Goal: Information Seeking & Learning: Learn about a topic

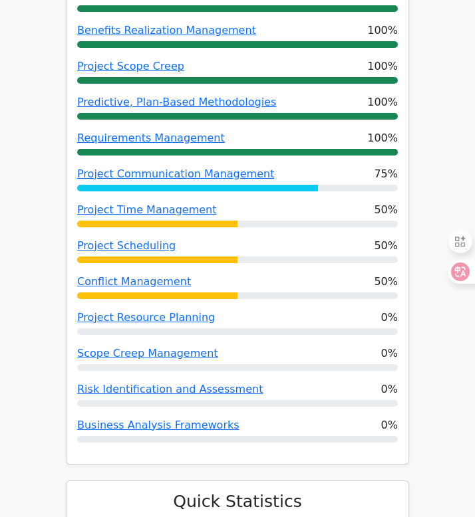
scroll to position [640, 0]
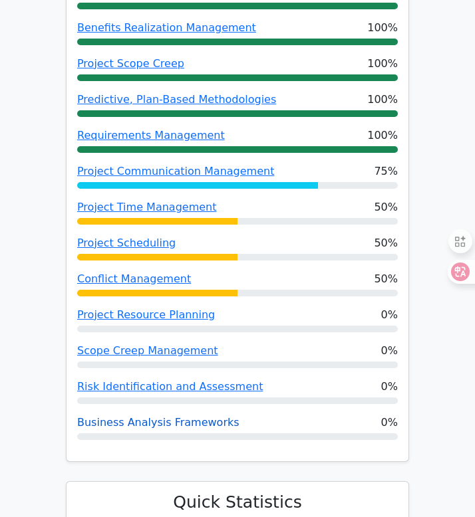
click at [171, 422] on link "Business Analysis Frameworks" at bounding box center [158, 422] width 162 height 13
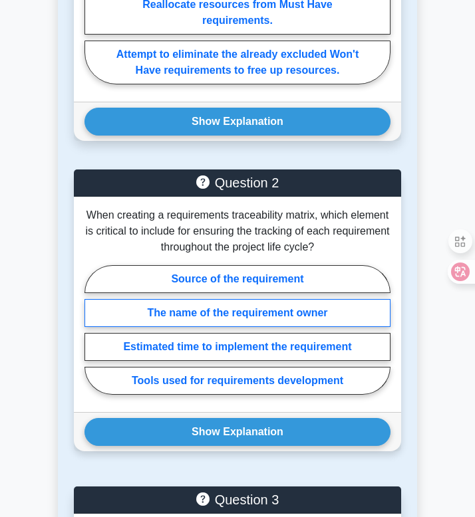
scroll to position [1002, 0]
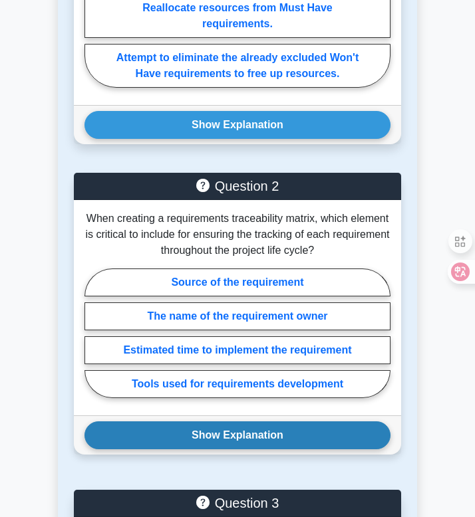
click at [236, 443] on button "Show Explanation" at bounding box center [237, 436] width 306 height 28
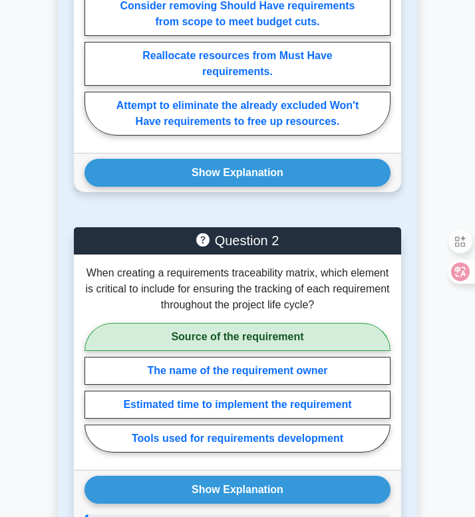
scroll to position [0, 0]
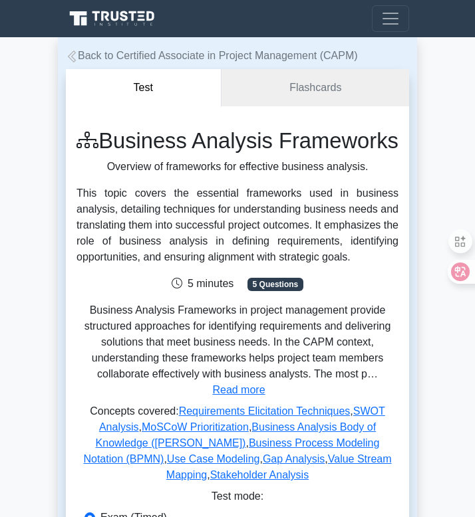
click at [72, 54] on icon at bounding box center [72, 57] width 12 height 12
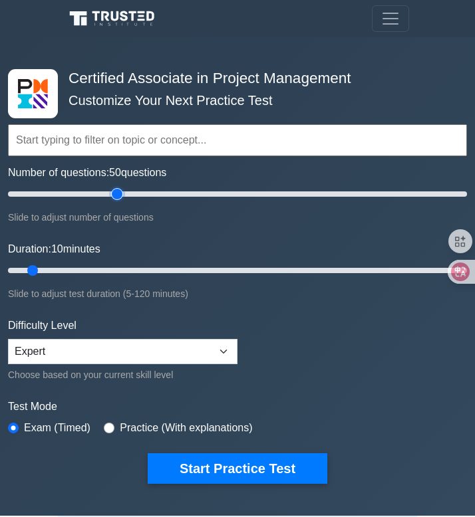
drag, startPoint x: 27, startPoint y: 192, endPoint x: 116, endPoint y: 202, distance: 90.3
click at [116, 202] on input "Number of questions: 50 questions" at bounding box center [237, 194] width 459 height 16
type input "40"
drag, startPoint x: 114, startPoint y: 195, endPoint x: 92, endPoint y: 197, distance: 22.0
click at [92, 197] on input "Number of questions: 40 questions" at bounding box center [237, 194] width 459 height 16
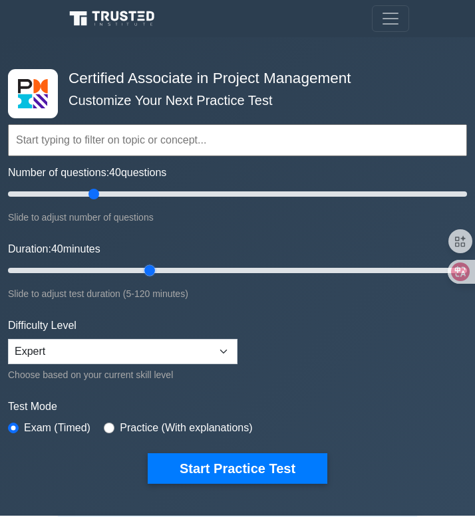
drag, startPoint x: 35, startPoint y: 269, endPoint x: 141, endPoint y: 273, distance: 106.5
click at [141, 273] on input "Duration: 40 minutes" at bounding box center [237, 271] width 459 height 16
drag, startPoint x: 149, startPoint y: 271, endPoint x: 131, endPoint y: 271, distance: 18.0
type input "35"
click at [131, 271] on input "Duration: 35 minutes" at bounding box center [237, 271] width 459 height 16
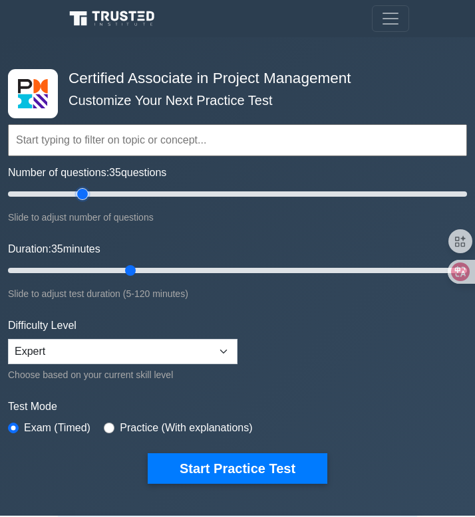
drag, startPoint x: 94, startPoint y: 195, endPoint x: 81, endPoint y: 196, distance: 13.4
type input "35"
click at [81, 196] on input "Number of questions: 35 questions" at bounding box center [237, 194] width 459 height 16
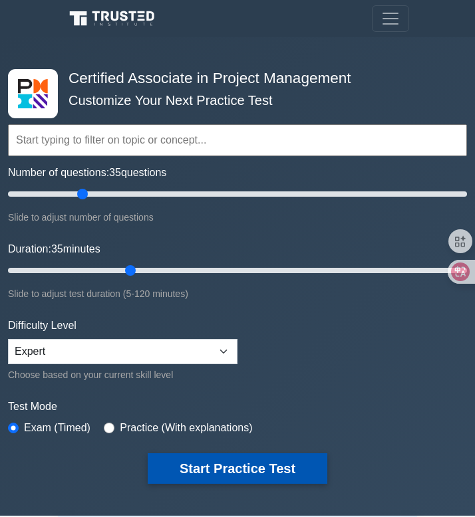
click at [227, 457] on button "Start Practice Test" at bounding box center [238, 469] width 180 height 31
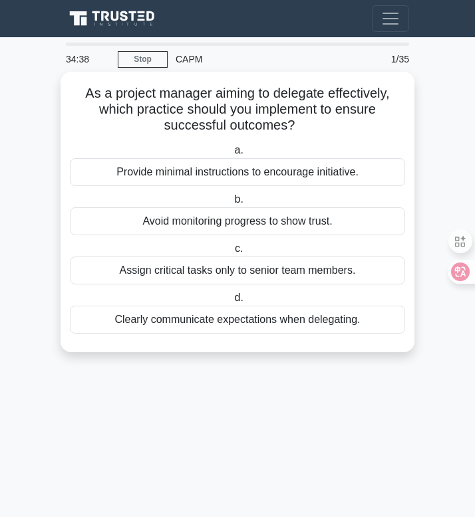
click at [297, 323] on div "Clearly communicate expectations when delegating." at bounding box center [237, 320] width 335 height 28
click at [231, 303] on input "d. Clearly communicate expectations when delegating." at bounding box center [231, 298] width 0 height 9
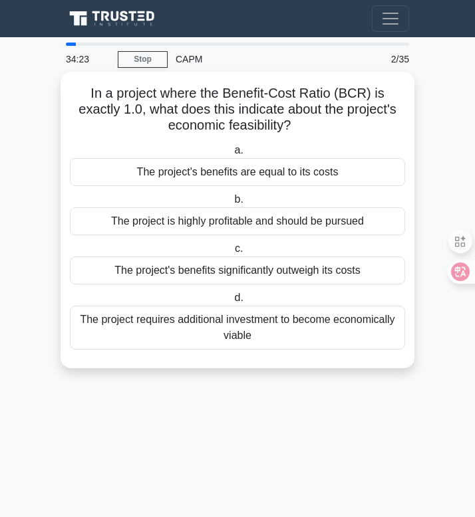
click at [309, 178] on div "The project's benefits are equal to its costs" at bounding box center [237, 172] width 335 height 28
click at [231, 155] on input "a. The project's benefits are equal to its costs" at bounding box center [231, 150] width 0 height 9
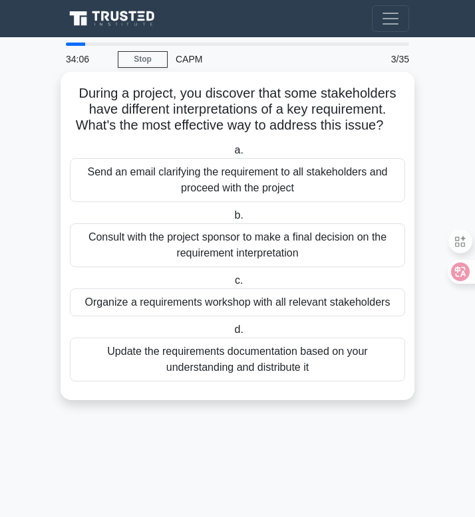
click at [345, 305] on div "Organize a requirements workshop with all relevant stakeholders" at bounding box center [237, 303] width 335 height 28
click at [232, 285] on input "c. Organize a requirements workshop with all relevant stakeholders" at bounding box center [232, 281] width 0 height 9
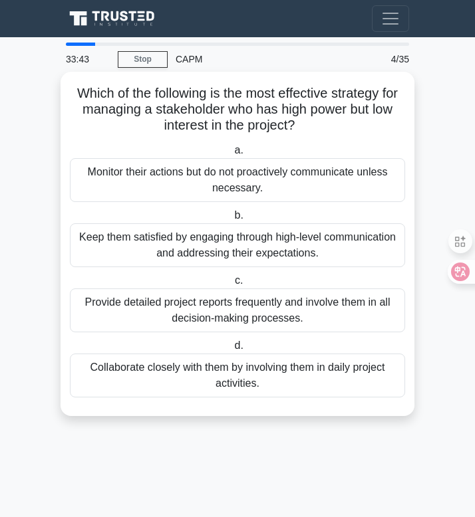
click at [339, 254] on div "Keep them satisfied by engaging through high-level communication and addressing…" at bounding box center [237, 245] width 335 height 44
click at [231, 220] on input "b. Keep them satisfied by engaging through high-level communication and address…" at bounding box center [231, 215] width 0 height 9
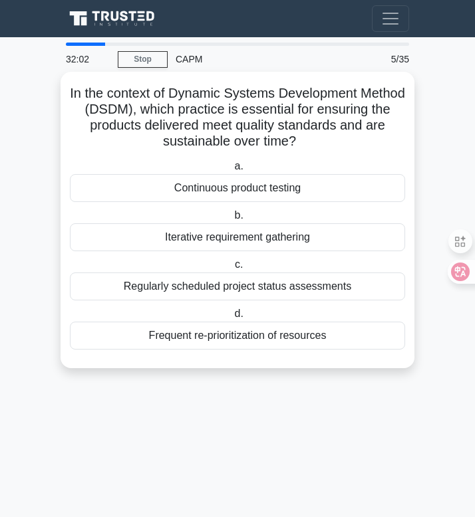
click at [332, 290] on div "Regularly scheduled project status assessments" at bounding box center [237, 287] width 335 height 28
click at [232, 269] on input "c. Regularly scheduled project status assessments" at bounding box center [232, 265] width 0 height 9
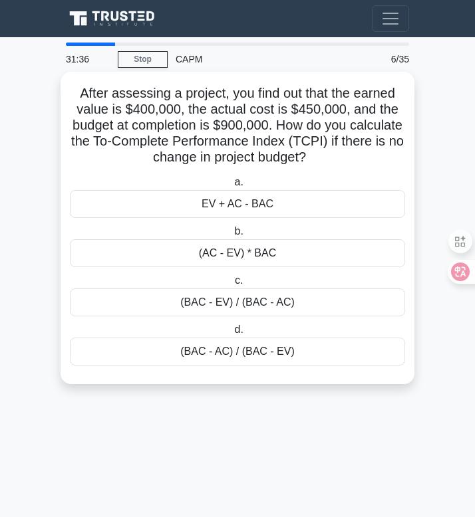
click at [345, 302] on div "(BAC - EV) / (BAC - AC)" at bounding box center [237, 303] width 335 height 28
click at [232, 285] on input "c. (BAC - EV) / (BAC - AC)" at bounding box center [232, 281] width 0 height 9
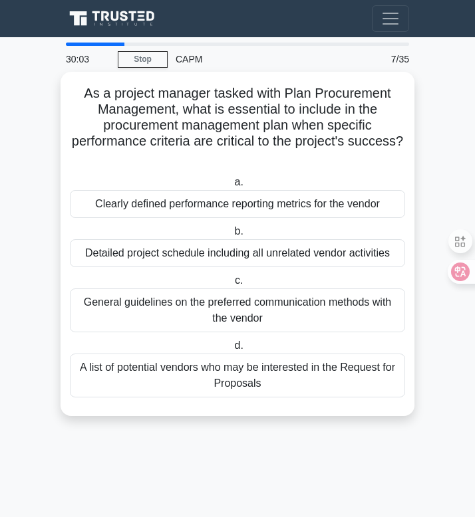
click at [283, 211] on div "Clearly defined performance reporting metrics for the vendor" at bounding box center [237, 204] width 335 height 28
click at [231, 187] on input "a. Clearly defined performance reporting metrics for the vendor" at bounding box center [231, 182] width 0 height 9
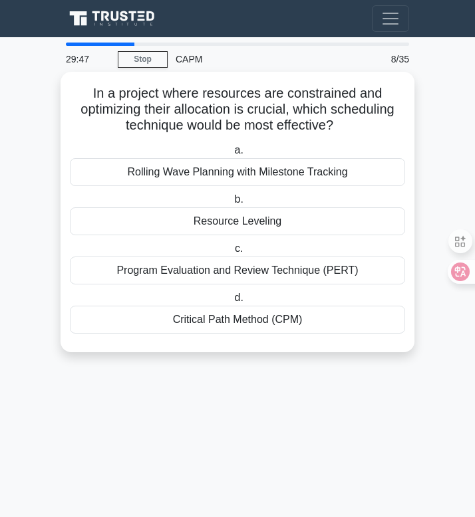
click at [317, 224] on div "Resource Leveling" at bounding box center [237, 221] width 335 height 28
click at [231, 204] on input "b. Resource Leveling" at bounding box center [231, 200] width 0 height 9
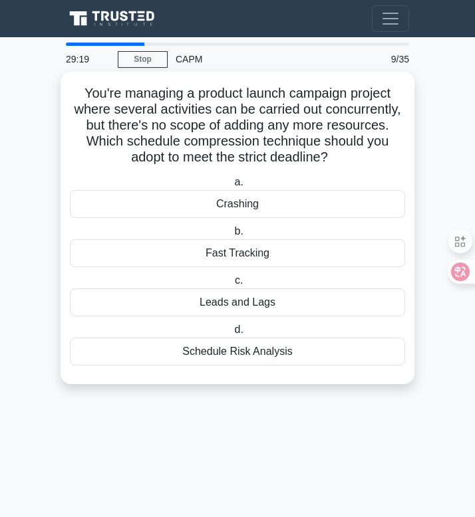
click at [313, 255] on div "Fast Tracking" at bounding box center [237, 253] width 335 height 28
click at [231, 236] on input "b. Fast Tracking" at bounding box center [231, 231] width 0 height 9
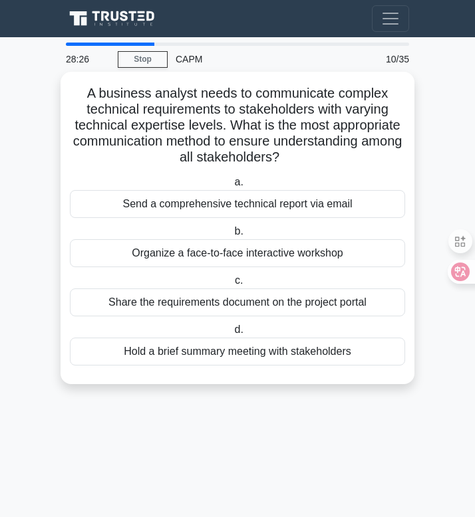
click at [366, 253] on div "Organize a face-to-face interactive workshop" at bounding box center [237, 253] width 335 height 28
click at [231, 236] on input "b. Organize a face-to-face interactive workshop" at bounding box center [231, 231] width 0 height 9
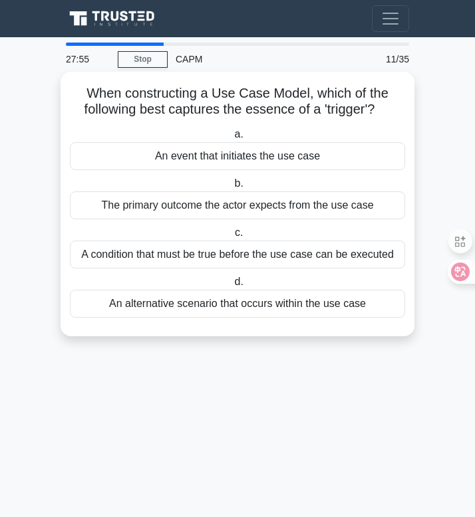
click at [311, 157] on div "An event that initiates the use case" at bounding box center [237, 156] width 335 height 28
click at [231, 139] on input "a. An event that initiates the use case" at bounding box center [231, 134] width 0 height 9
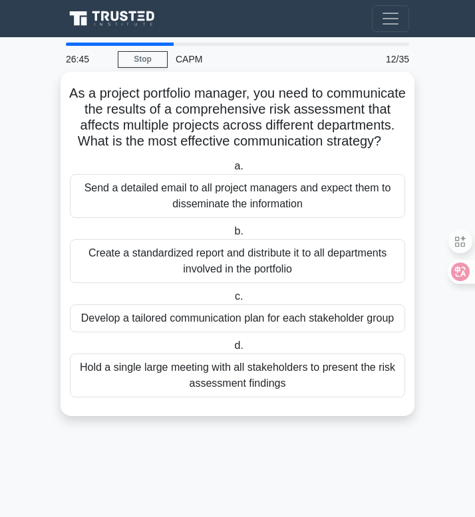
click at [358, 266] on div "Create a standardized report and distribute it to all departments involved in t…" at bounding box center [237, 261] width 335 height 44
click at [231, 236] on input "b. Create a standardized report and distribute it to all departments involved i…" at bounding box center [231, 231] width 0 height 9
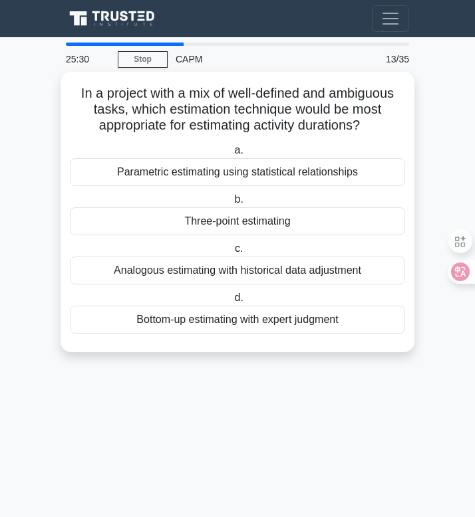
click at [283, 325] on div "Bottom-up estimating with expert judgment" at bounding box center [237, 320] width 335 height 28
click at [231, 303] on input "d. Bottom-up estimating with expert judgment" at bounding box center [231, 298] width 0 height 9
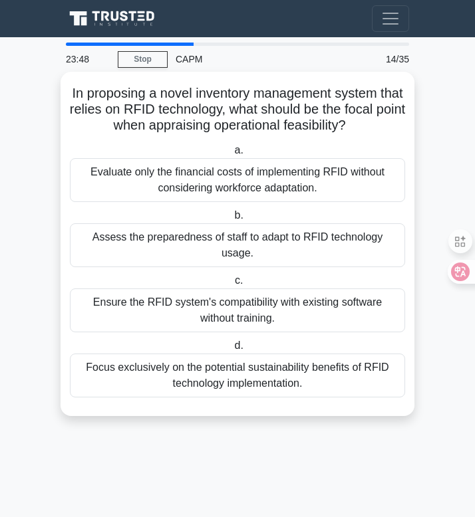
click at [356, 300] on div "Ensure the RFID system's compatibility with existing software without training." at bounding box center [237, 311] width 335 height 44
click at [232, 285] on input "c. Ensure the RFID system's compatibility with existing software without traini…" at bounding box center [232, 281] width 0 height 9
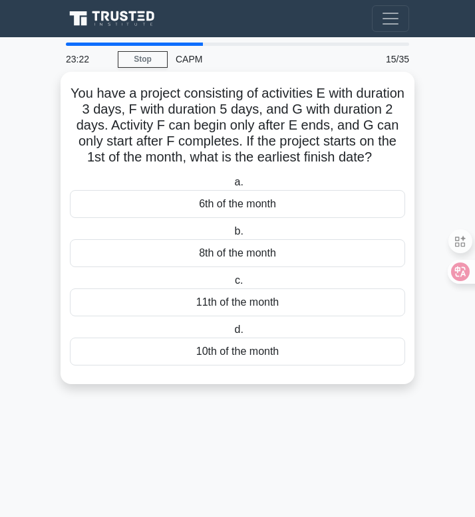
click at [285, 351] on div "10th of the month" at bounding box center [237, 352] width 335 height 28
click at [231, 335] on input "d. 10th of the month" at bounding box center [231, 330] width 0 height 9
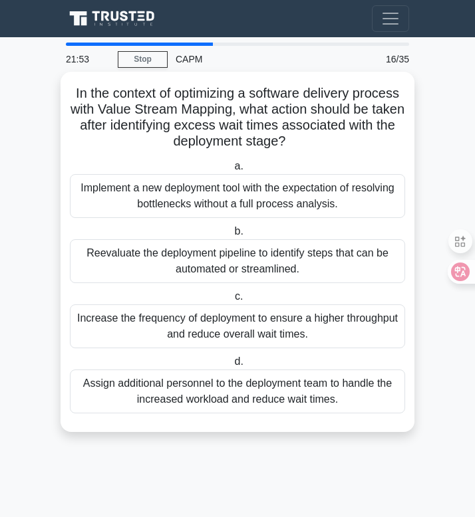
click at [290, 269] on div "Reevaluate the deployment pipeline to identify steps that can be automated or s…" at bounding box center [237, 261] width 335 height 44
click at [231, 236] on input "b. Reevaluate the deployment pipeline to identify steps that can be automated o…" at bounding box center [231, 231] width 0 height 9
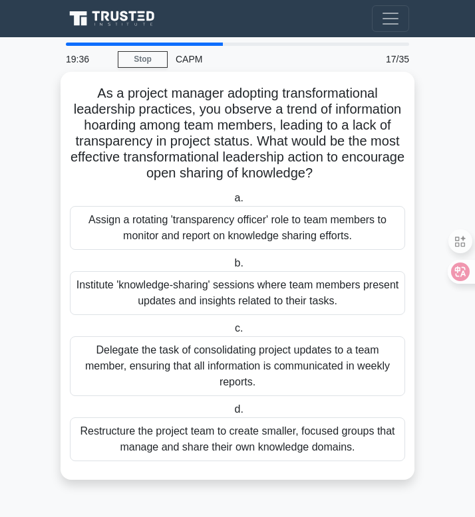
click at [337, 294] on div "Institute 'knowledge-sharing' sessions where team members present updates and i…" at bounding box center [237, 293] width 335 height 44
click at [231, 268] on input "b. Institute 'knowledge-sharing' sessions where team members present updates an…" at bounding box center [231, 263] width 0 height 9
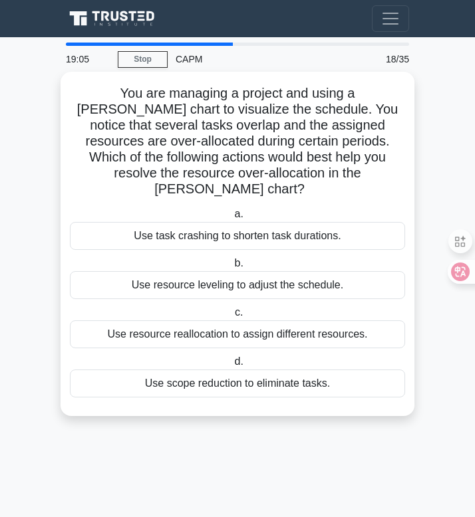
click at [291, 276] on div "Use resource leveling to adjust the schedule." at bounding box center [237, 285] width 335 height 28
click at [231, 268] on input "b. Use resource leveling to adjust the schedule." at bounding box center [231, 263] width 0 height 9
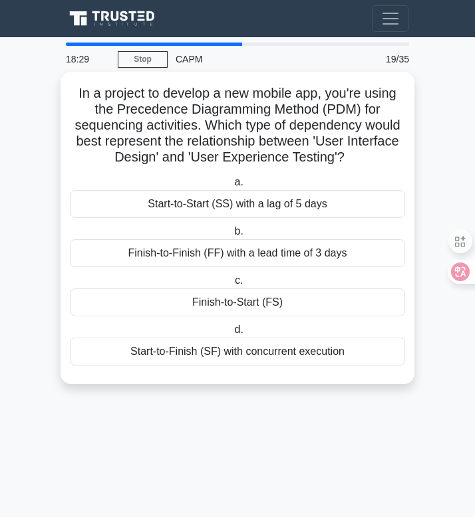
click at [328, 301] on div "Finish-to-Start (FS)" at bounding box center [237, 303] width 335 height 28
click at [232, 285] on input "c. Finish-to-Start (FS)" at bounding box center [232, 281] width 0 height 9
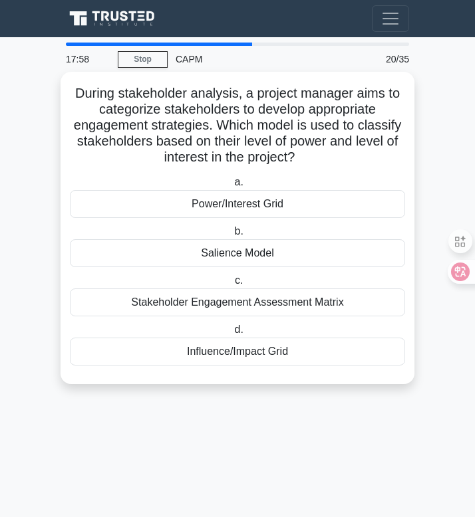
click at [307, 210] on div "Power/Interest Grid" at bounding box center [237, 204] width 335 height 28
click at [231, 187] on input "a. Power/Interest Grid" at bounding box center [231, 182] width 0 height 9
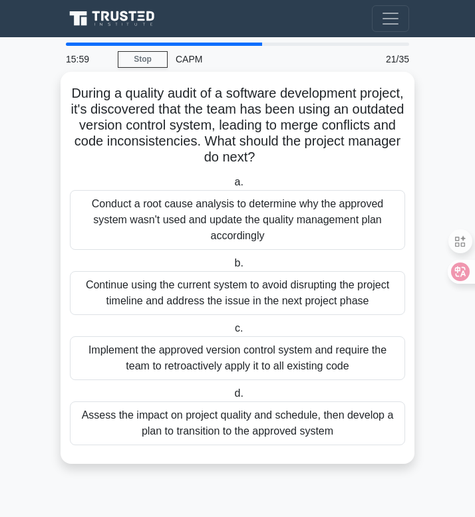
click at [329, 421] on div "Assess the impact on project quality and schedule, then develop a plan to trans…" at bounding box center [237, 424] width 335 height 44
click at [231, 398] on input "d. Assess the impact on project quality and schedule, then develop a plan to tr…" at bounding box center [231, 394] width 0 height 9
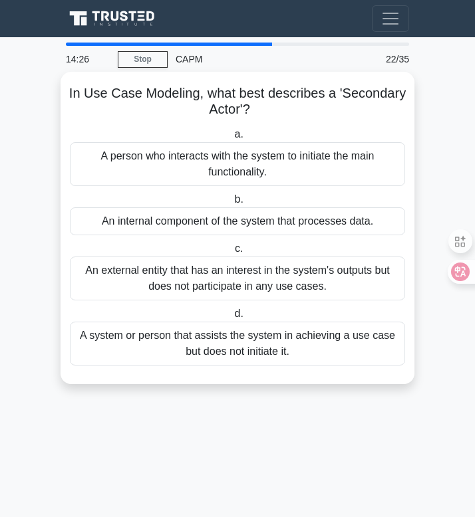
click at [295, 331] on div "A system or person that assists the system in achieving a use case but does not…" at bounding box center [237, 344] width 335 height 44
click at [231, 319] on input "d. A system or person that assists the system in achieving a use case but does …" at bounding box center [231, 314] width 0 height 9
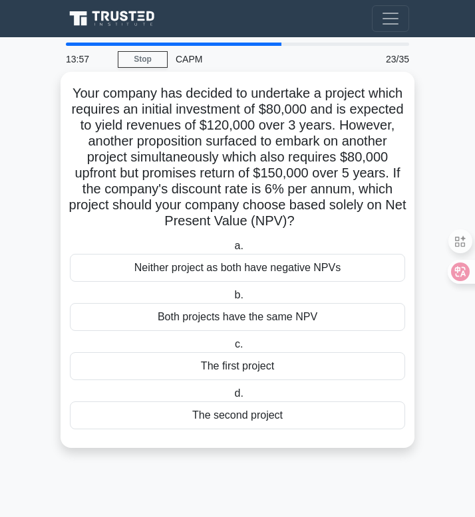
click at [282, 364] on div "The first project" at bounding box center [237, 366] width 335 height 28
click at [232, 349] on input "c. The first project" at bounding box center [232, 345] width 0 height 9
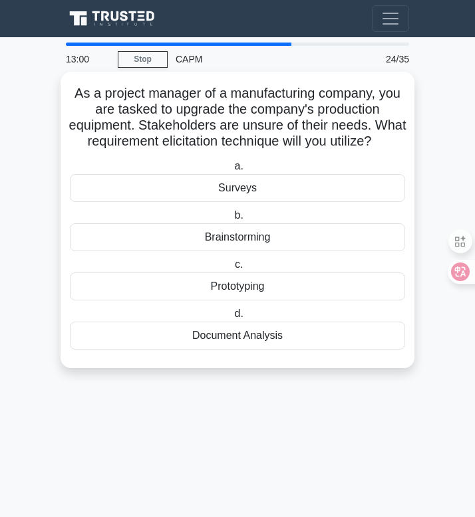
click at [265, 294] on div "Prototyping" at bounding box center [237, 287] width 335 height 28
click at [232, 269] on input "c. Prototyping" at bounding box center [232, 265] width 0 height 9
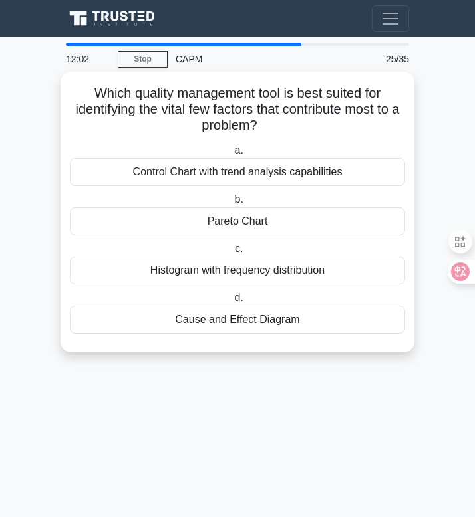
click at [307, 221] on div "Pareto Chart" at bounding box center [237, 221] width 335 height 28
click at [231, 204] on input "b. Pareto Chart" at bounding box center [231, 200] width 0 height 9
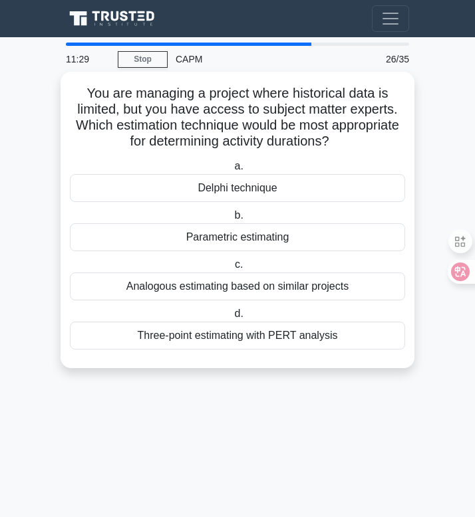
click at [266, 194] on div "Delphi technique" at bounding box center [237, 188] width 335 height 28
click at [231, 171] on input "a. Delphi technique" at bounding box center [231, 166] width 0 height 9
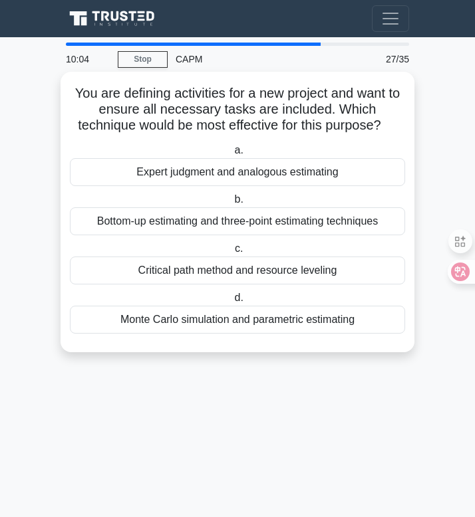
click at [264, 172] on div "Expert judgment and analogous estimating" at bounding box center [237, 172] width 335 height 28
click at [231, 155] on input "a. Expert judgment and analogous estimating" at bounding box center [231, 150] width 0 height 9
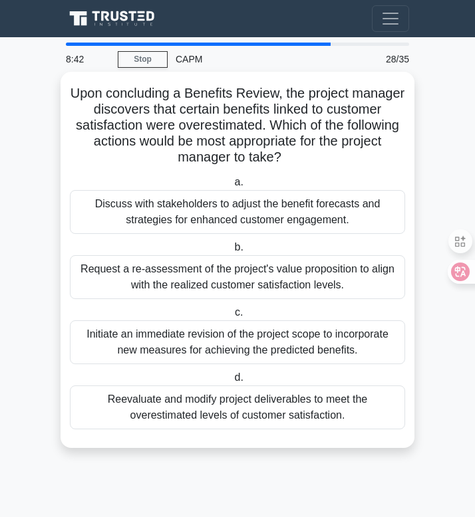
click at [201, 217] on div "Discuss with stakeholders to adjust the benefit forecasts and strategies for en…" at bounding box center [237, 212] width 335 height 44
click at [231, 187] on input "a. Discuss with stakeholders to adjust the benefit forecasts and strategies for…" at bounding box center [231, 182] width 0 height 9
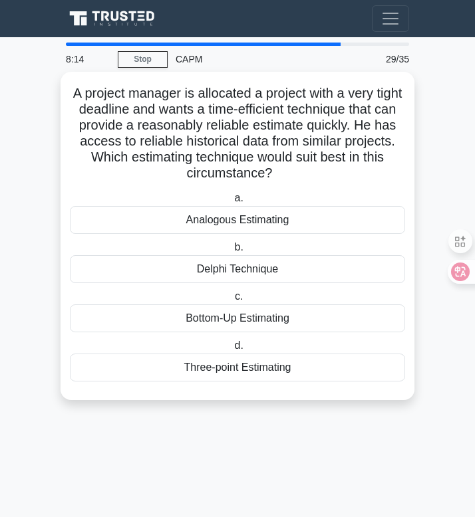
click at [276, 223] on div "Analogous Estimating" at bounding box center [237, 220] width 335 height 28
click at [231, 203] on input "a. Analogous Estimating" at bounding box center [231, 198] width 0 height 9
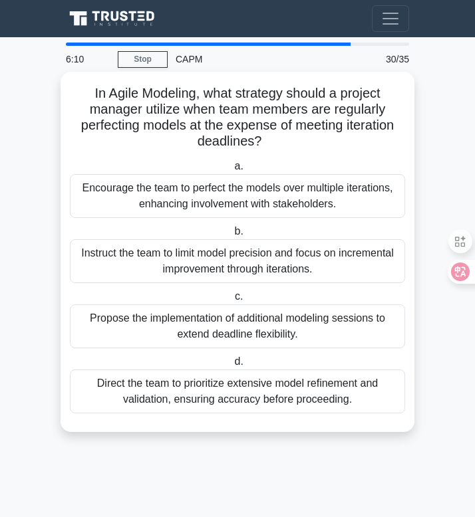
click at [255, 332] on div "Propose the implementation of additional modeling sessions to extend deadline f…" at bounding box center [237, 327] width 335 height 44
click at [232, 301] on input "c. Propose the implementation of additional modeling sessions to extend deadlin…" at bounding box center [232, 297] width 0 height 9
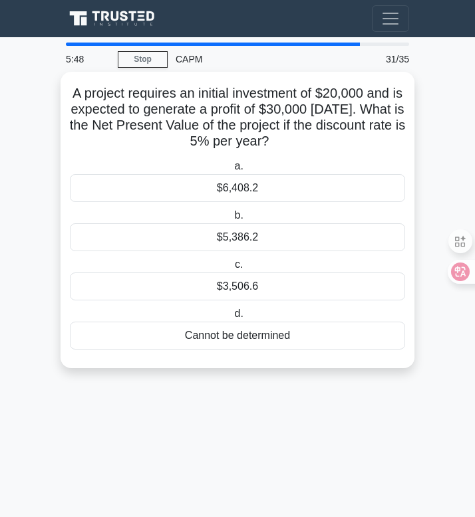
click at [331, 129] on h5 "A project requires an initial investment of $20,000 and is expected to generate…" at bounding box center [237, 117] width 338 height 65
click at [267, 335] on div "Cannot be determined" at bounding box center [237, 336] width 335 height 28
click at [231, 319] on input "d. Cannot be determined" at bounding box center [231, 314] width 0 height 9
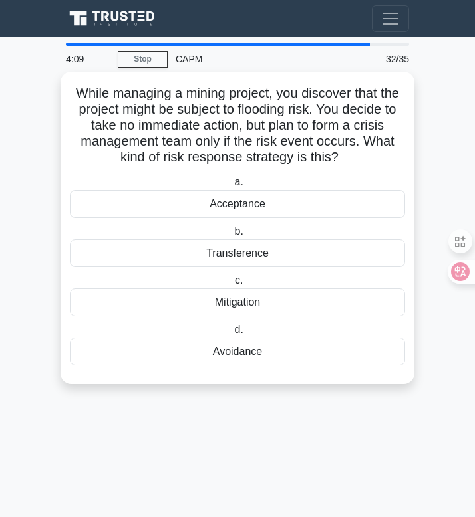
click at [239, 304] on div "Mitigation" at bounding box center [237, 303] width 335 height 28
click at [232, 285] on input "c. Mitigation" at bounding box center [232, 281] width 0 height 9
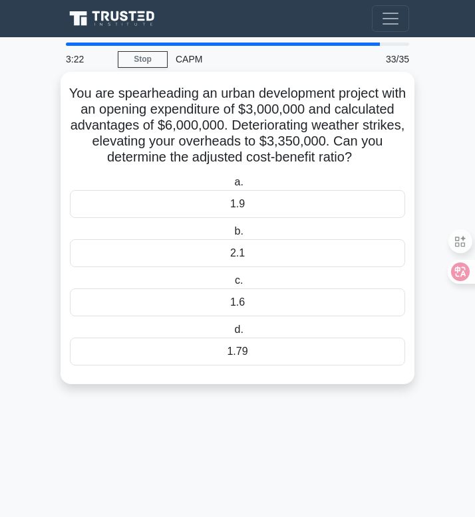
click at [267, 118] on h5 "You are spearheading an urban development project with an opening expenditure o…" at bounding box center [237, 125] width 338 height 81
click at [246, 348] on div "1.79" at bounding box center [237, 352] width 335 height 28
click at [231, 335] on input "d. 1.79" at bounding box center [231, 330] width 0 height 9
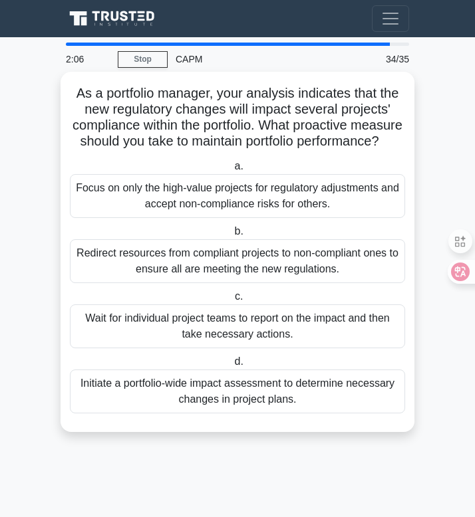
click at [310, 397] on div "Initiate a portfolio-wide impact assessment to determine necessary changes in p…" at bounding box center [237, 392] width 335 height 44
click at [231, 366] on input "d. Initiate a portfolio-wide impact assessment to determine necessary changes i…" at bounding box center [231, 362] width 0 height 9
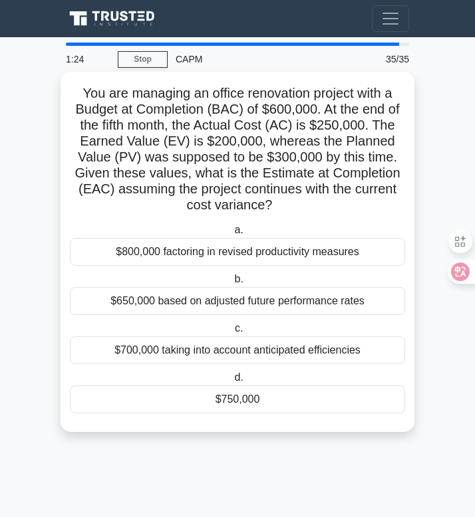
click at [279, 397] on div "$750,000" at bounding box center [237, 400] width 335 height 28
click at [231, 382] on input "d. $750,000" at bounding box center [231, 378] width 0 height 9
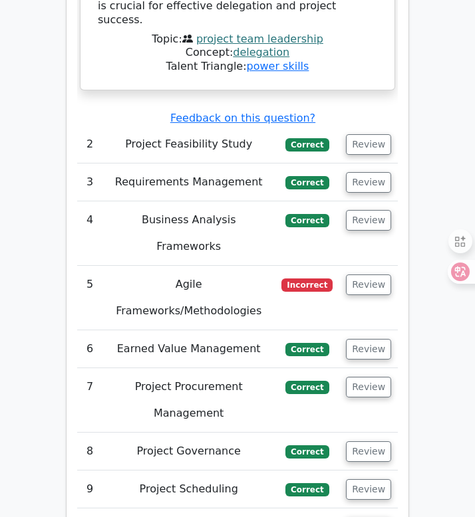
scroll to position [2239, 0]
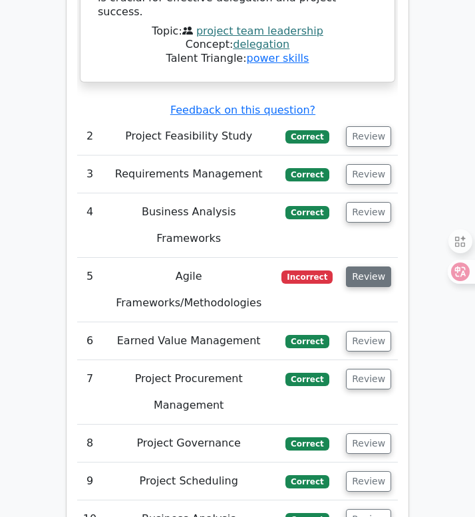
click at [362, 267] on button "Review" at bounding box center [368, 277] width 45 height 21
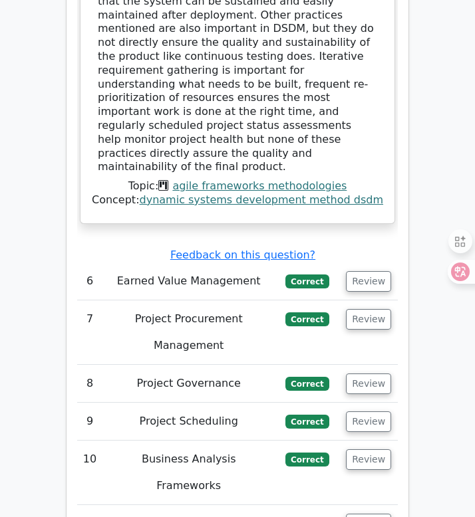
scroll to position [3132, 0]
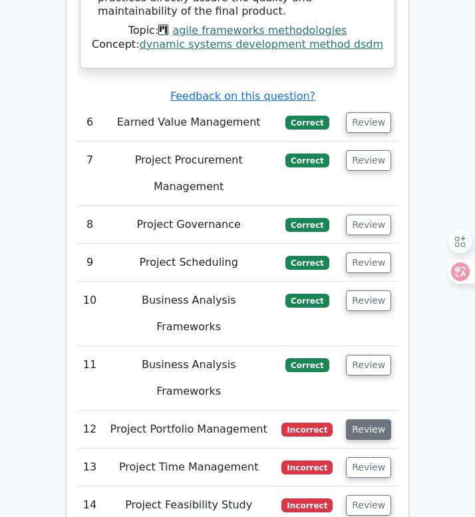
click at [360, 420] on button "Review" at bounding box center [368, 430] width 45 height 21
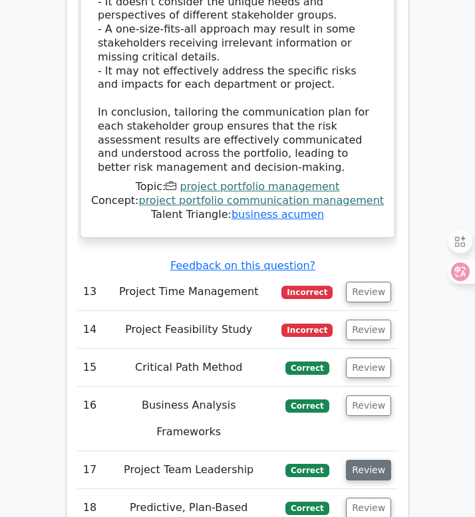
scroll to position [4530, 0]
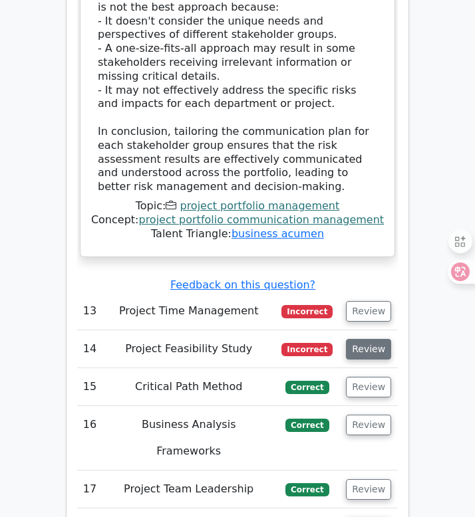
click at [372, 339] on button "Review" at bounding box center [368, 349] width 45 height 21
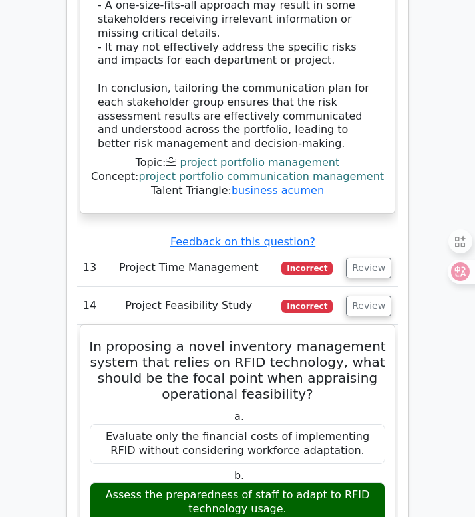
scroll to position [4575, 0]
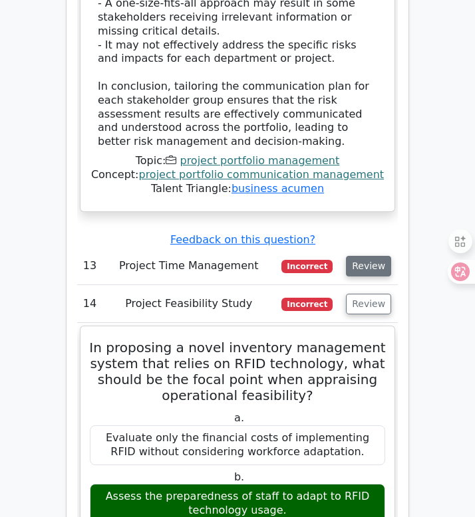
click at [366, 256] on button "Review" at bounding box center [368, 266] width 45 height 21
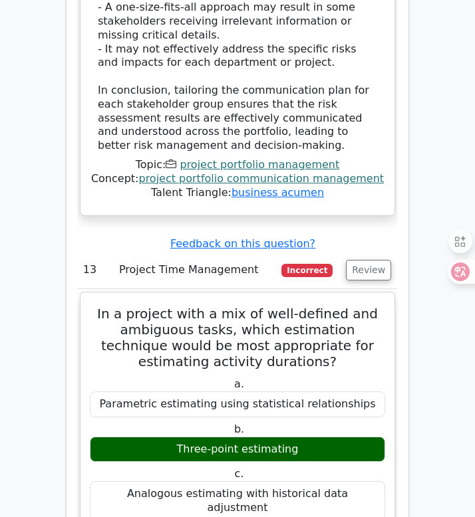
scroll to position [4587, 0]
